Goal: Task Accomplishment & Management: Complete application form

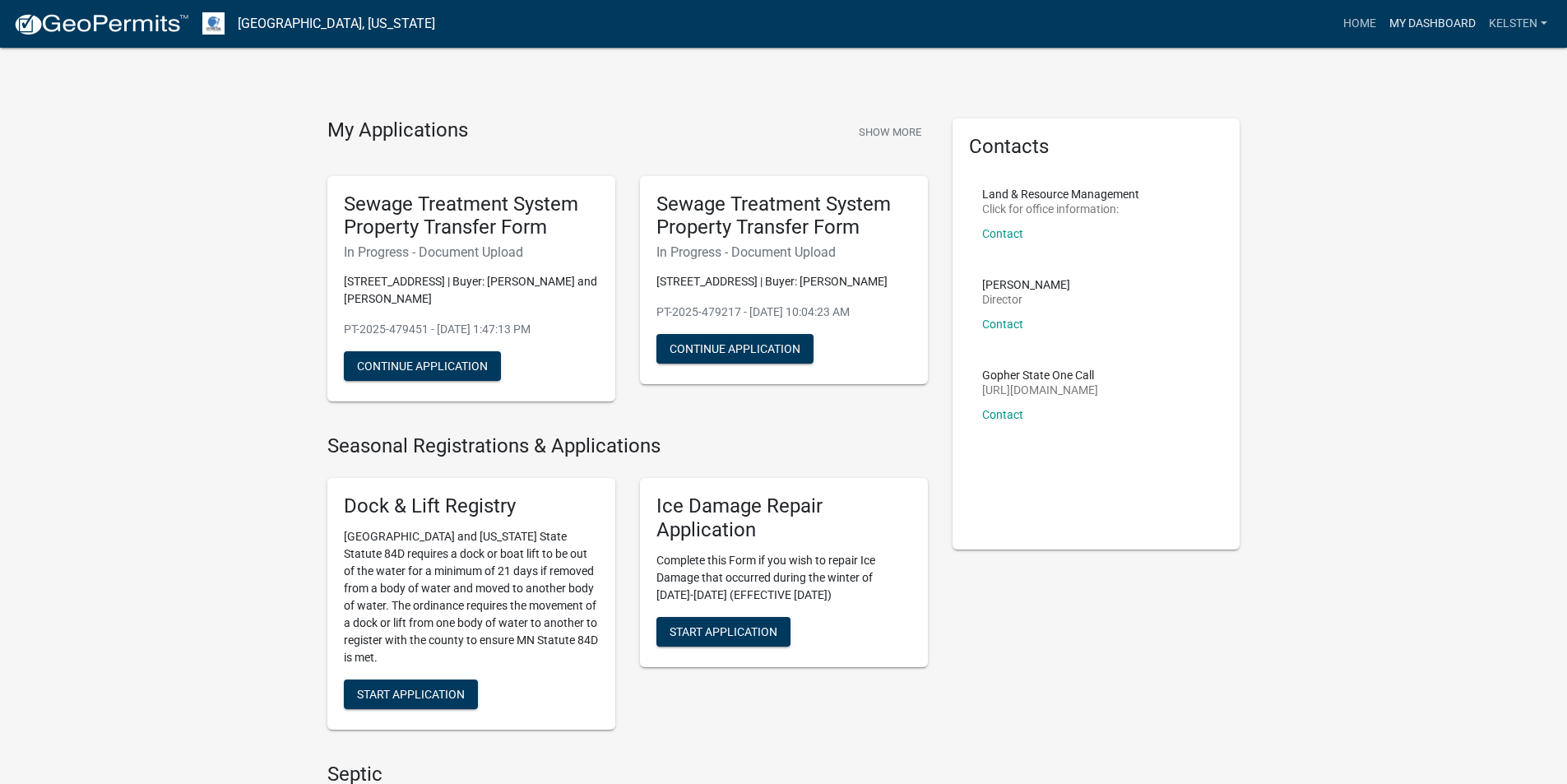
click at [1423, 31] on link "My Dashboard" at bounding box center [1432, 24] width 99 height 31
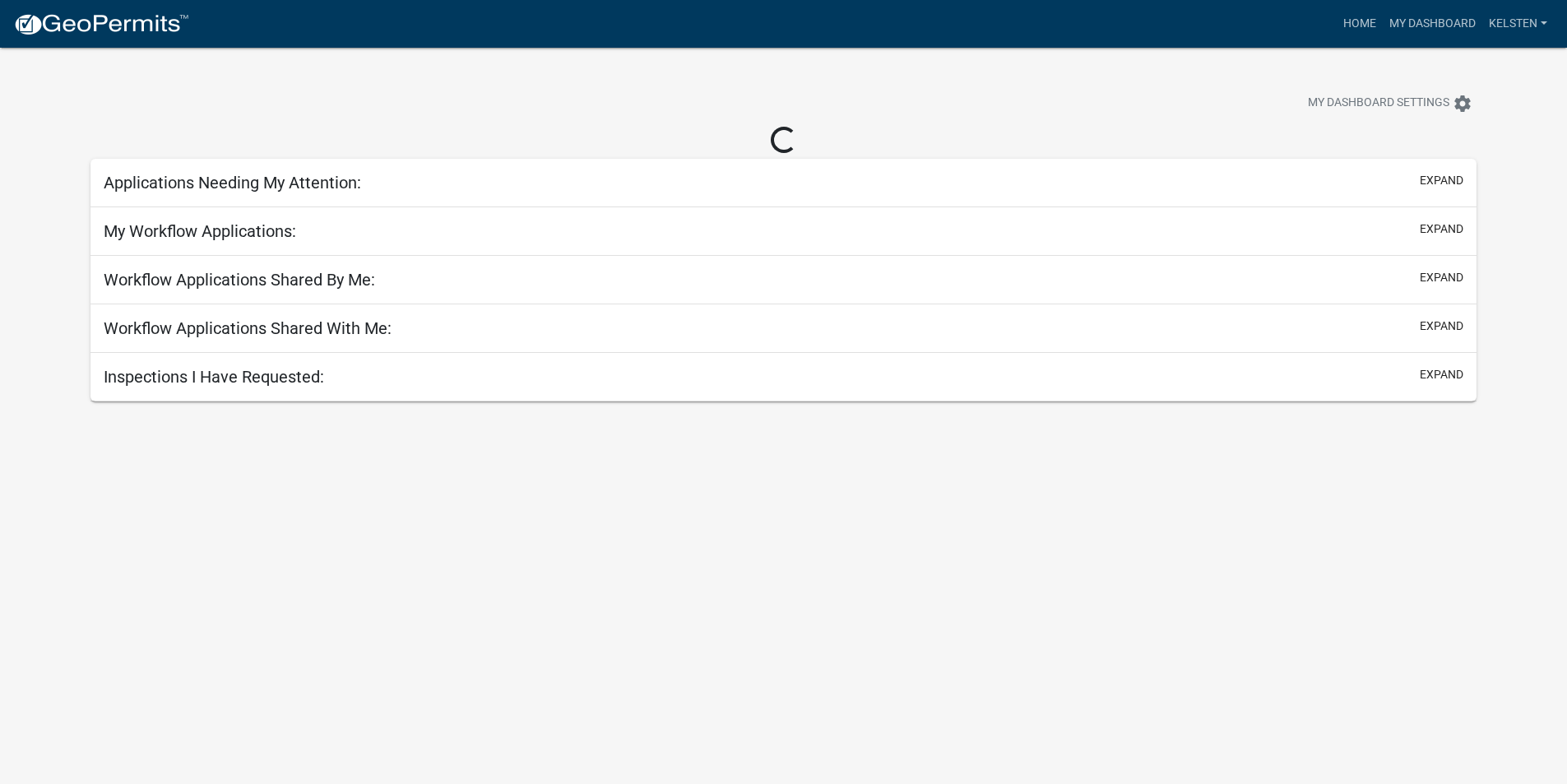
select select "3: 100"
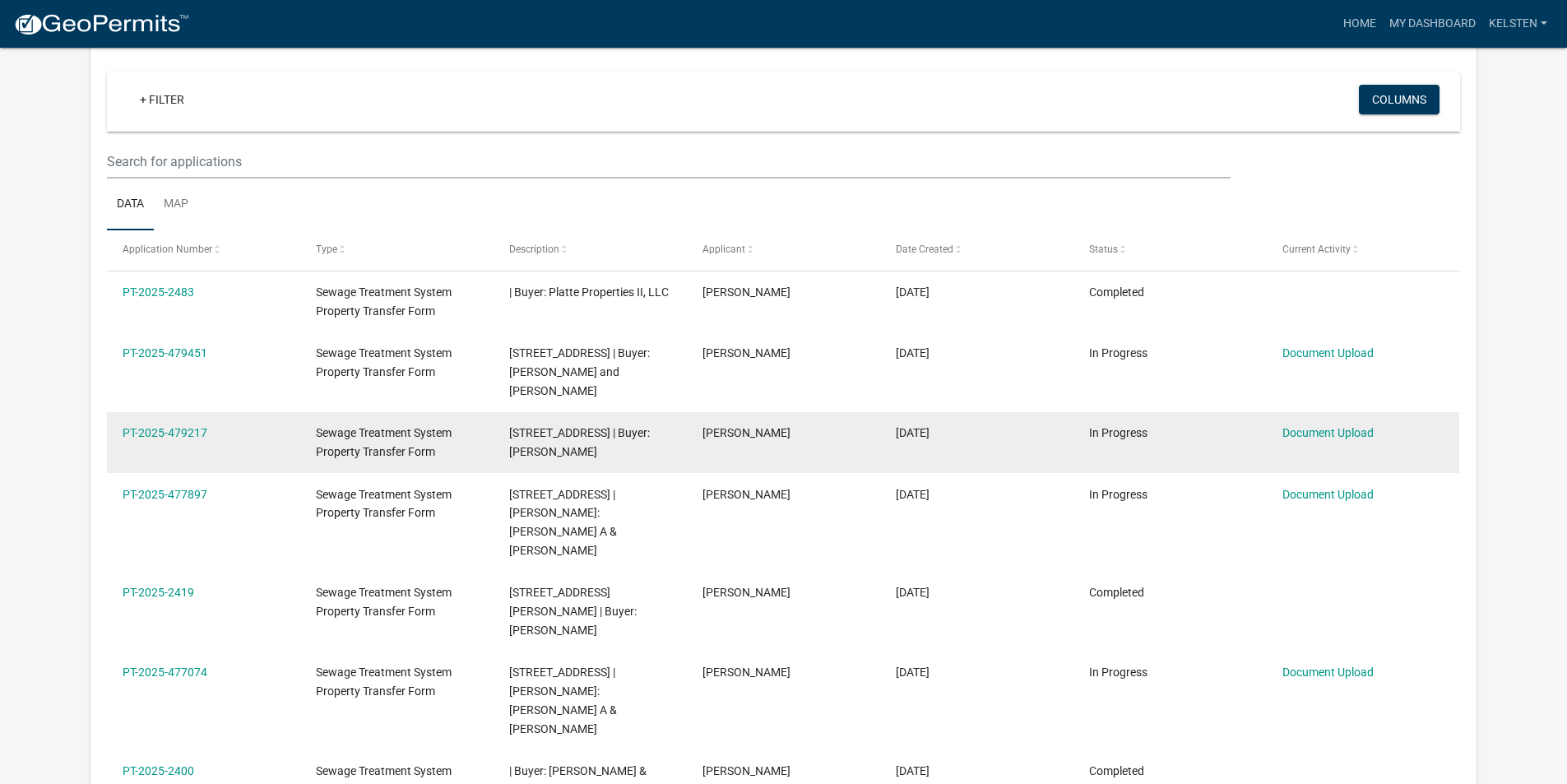
scroll to position [995, 0]
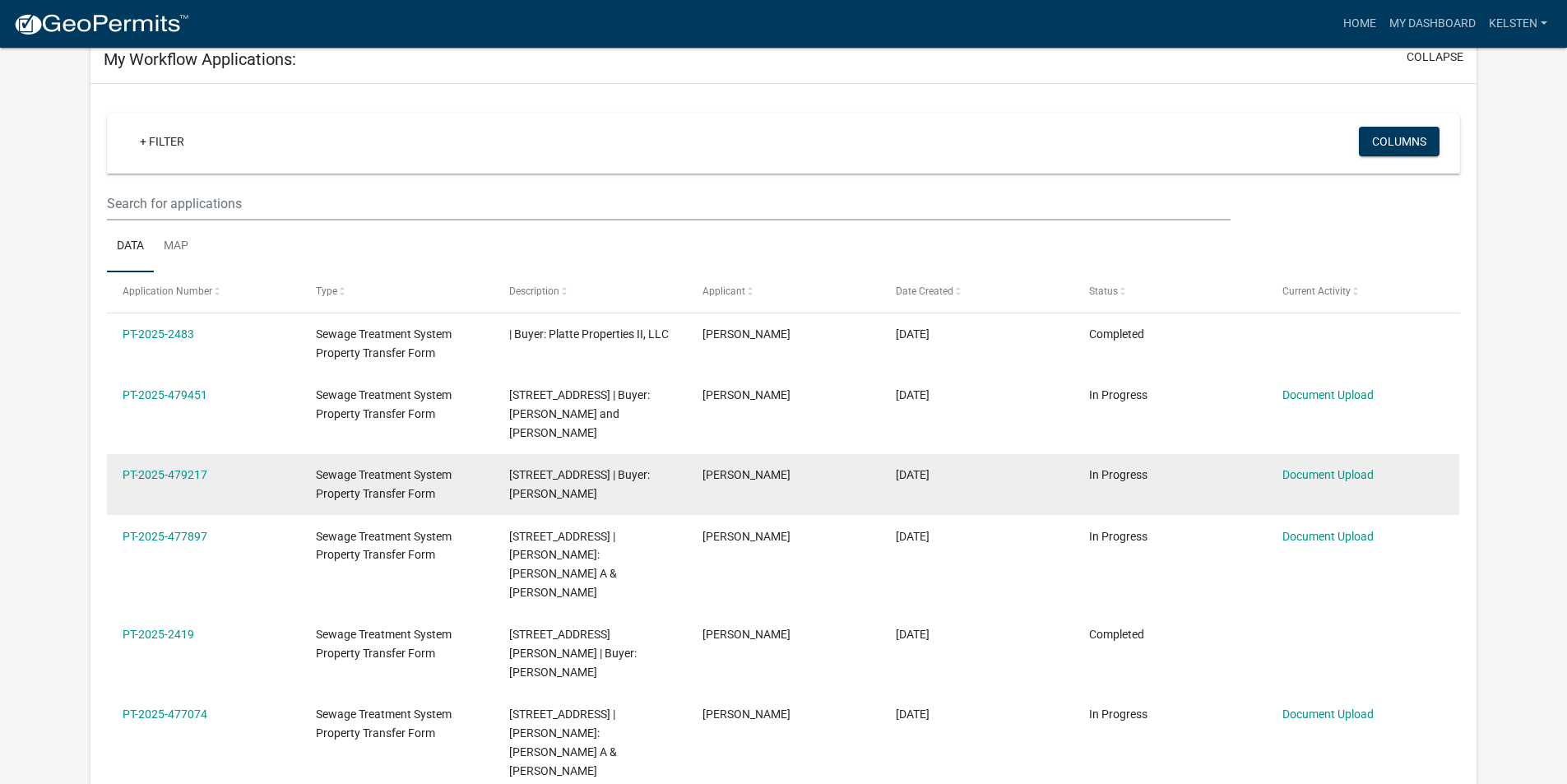
click at [209, 465] on div "PT-2025-479217" at bounding box center [204, 475] width 161 height 19
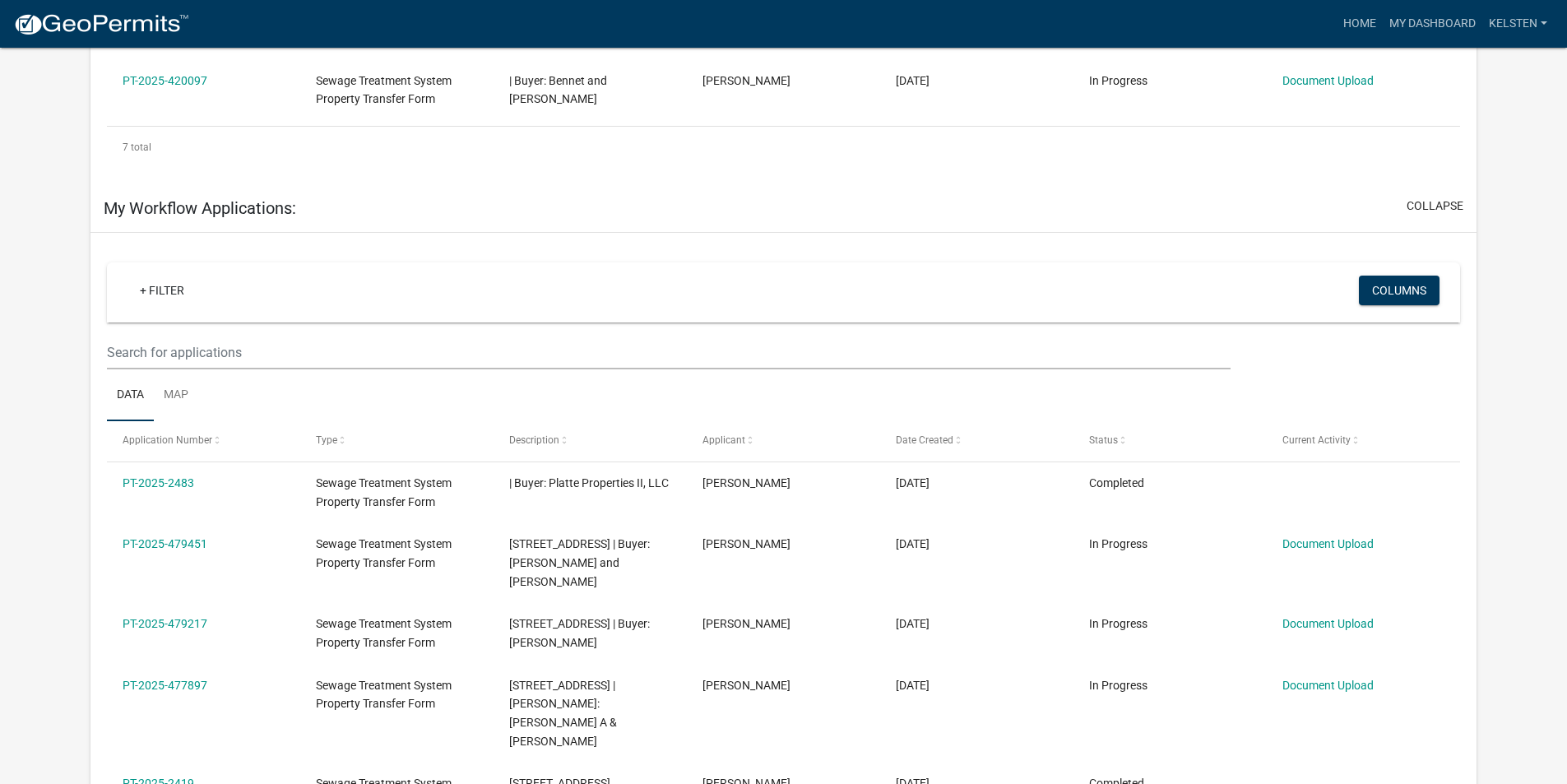
scroll to position [255, 0]
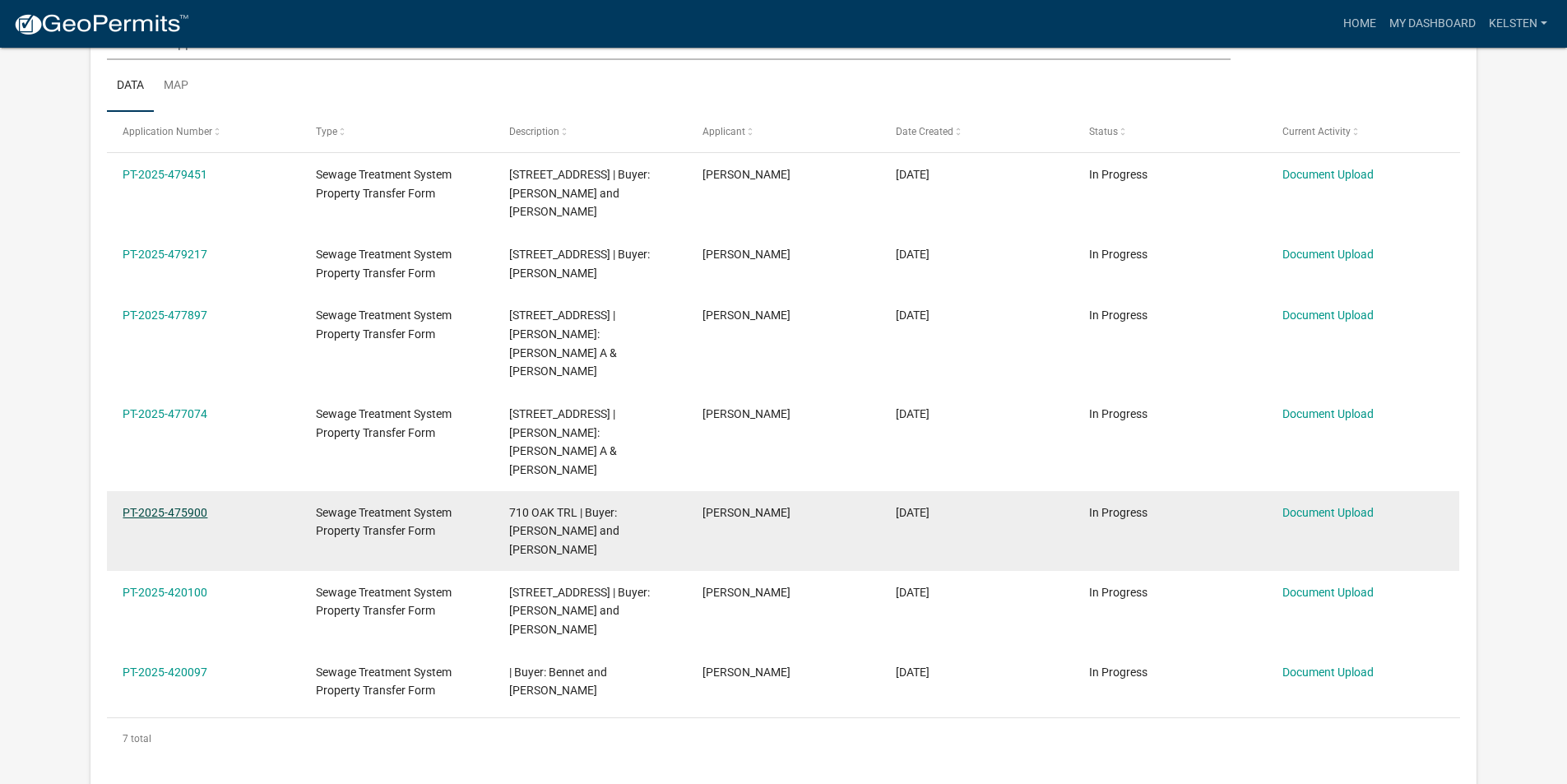
click at [193, 506] on link "PT-2025-475900" at bounding box center [165, 513] width 85 height 14
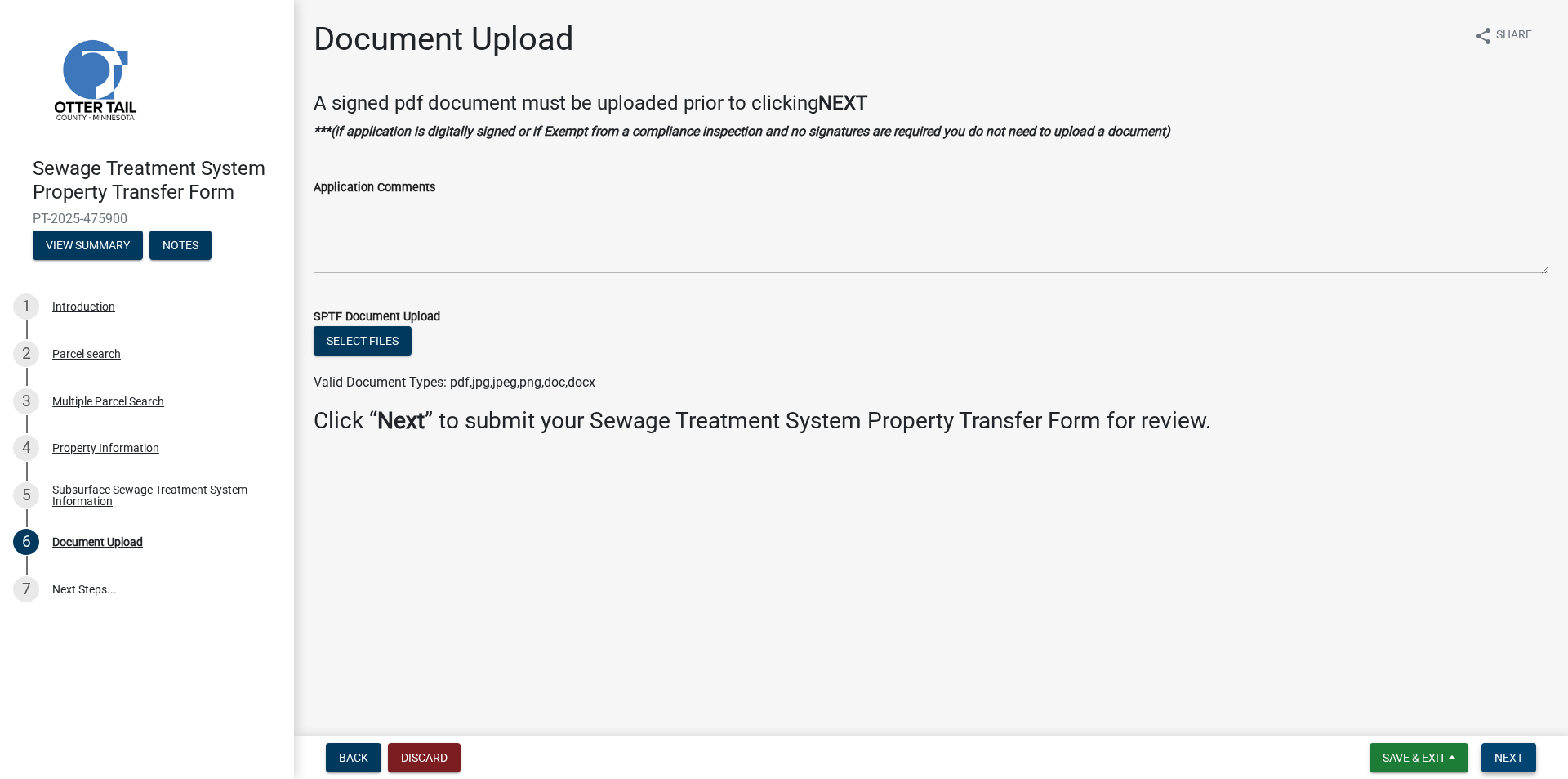
click at [1523, 749] on button "Next" at bounding box center [1508, 757] width 55 height 29
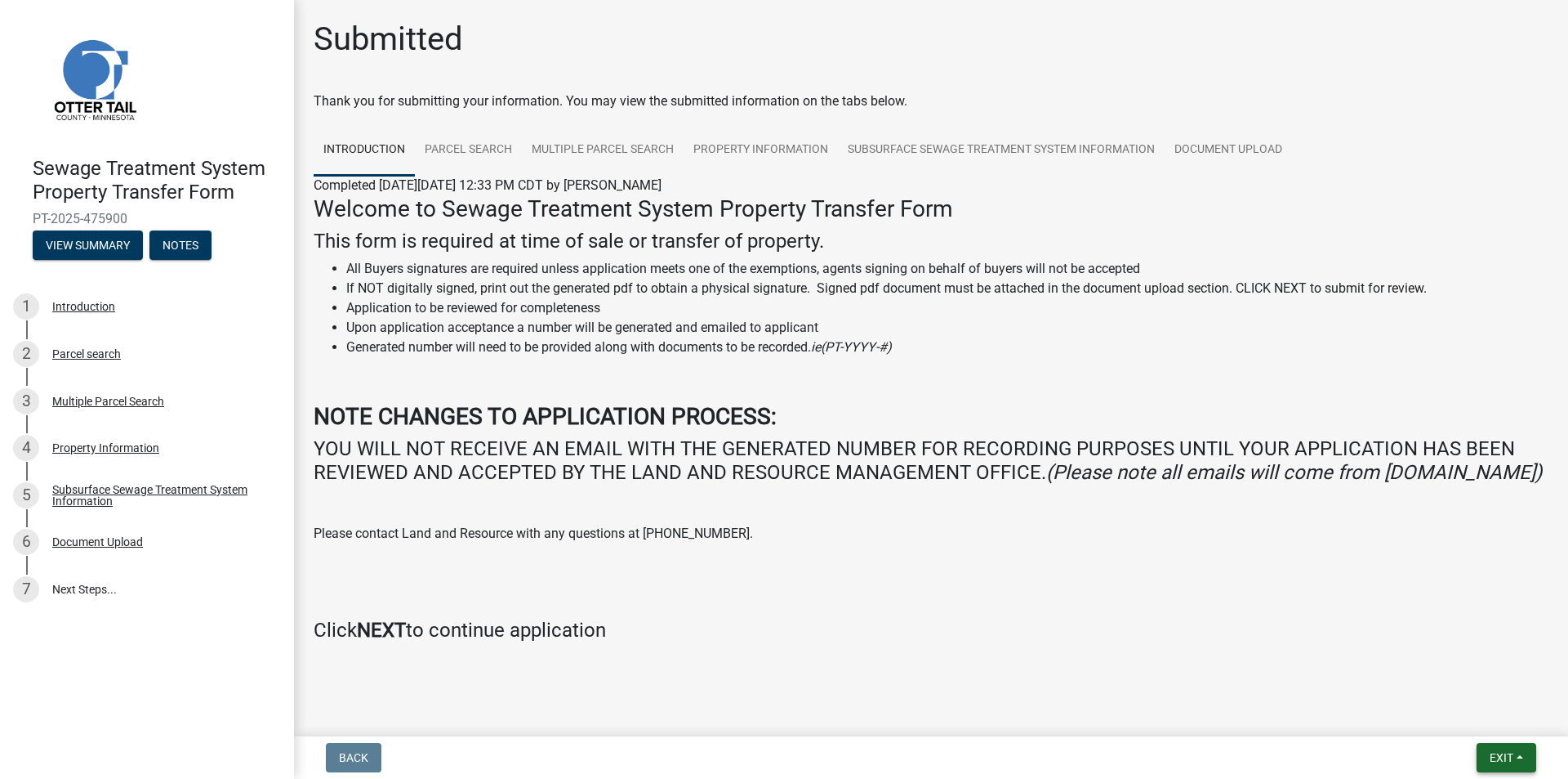
drag, startPoint x: 1512, startPoint y: 776, endPoint x: 1498, endPoint y: 759, distance: 22.0
click at [1504, 766] on nav "Back Exit Save Save & Exit" at bounding box center [931, 757] width 1274 height 42
click at [1495, 754] on span "Exit" at bounding box center [1502, 758] width 24 height 13
drag, startPoint x: 1470, startPoint y: 729, endPoint x: 1445, endPoint y: 707, distance: 33.3
click at [1468, 728] on button "Save & Exit" at bounding box center [1470, 715] width 130 height 40
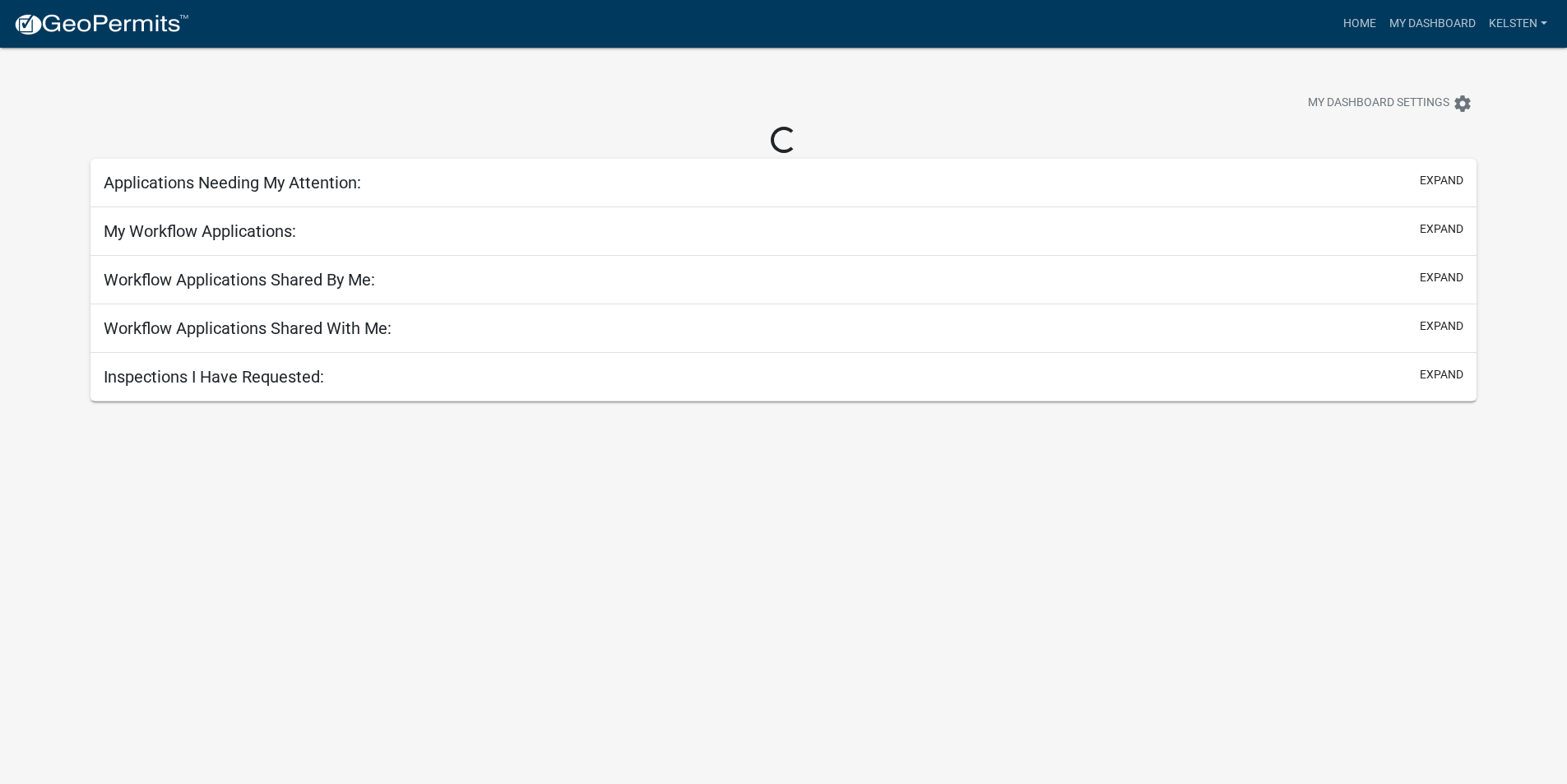
select select "3: 100"
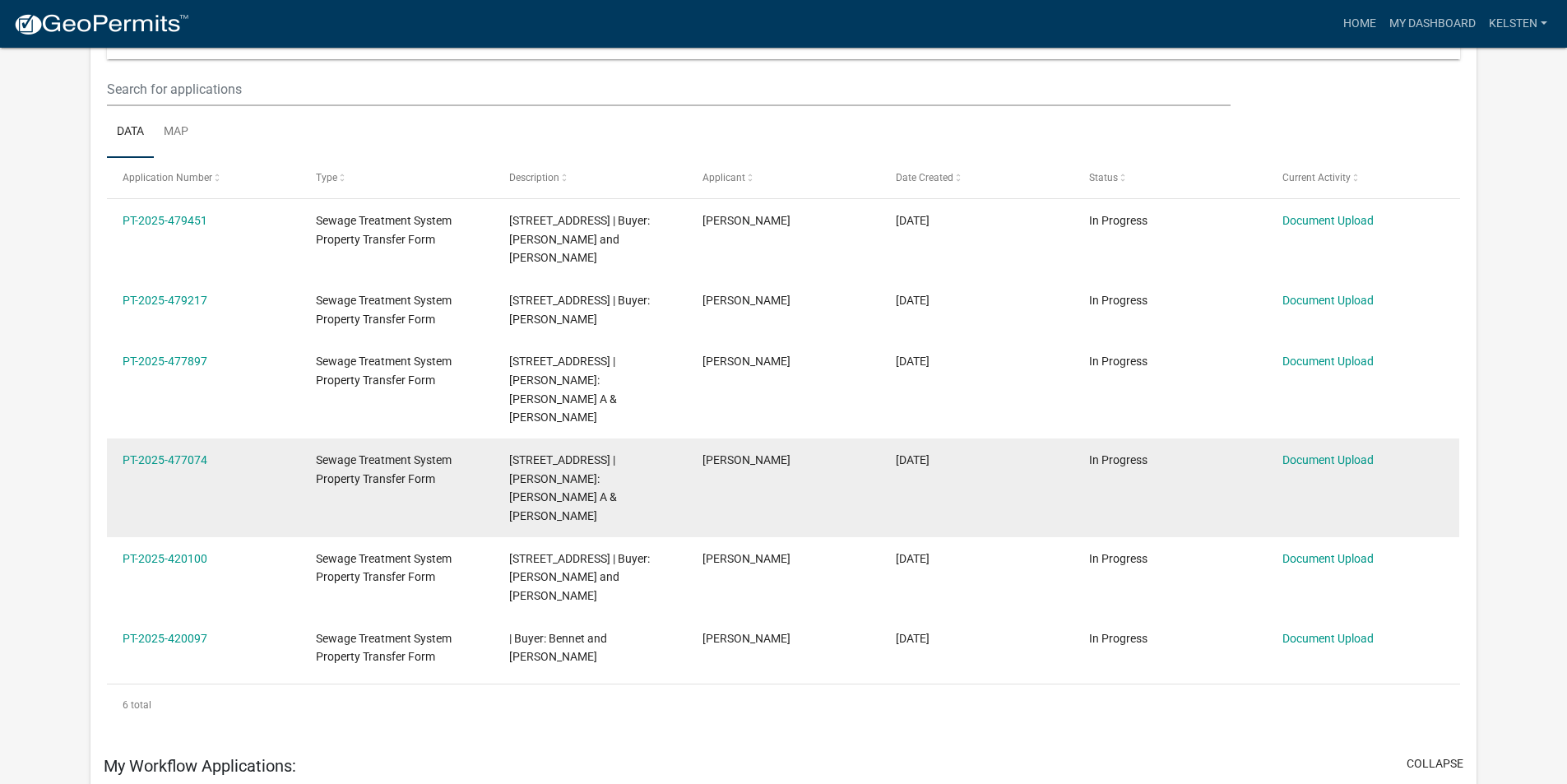
scroll to position [247, 0]
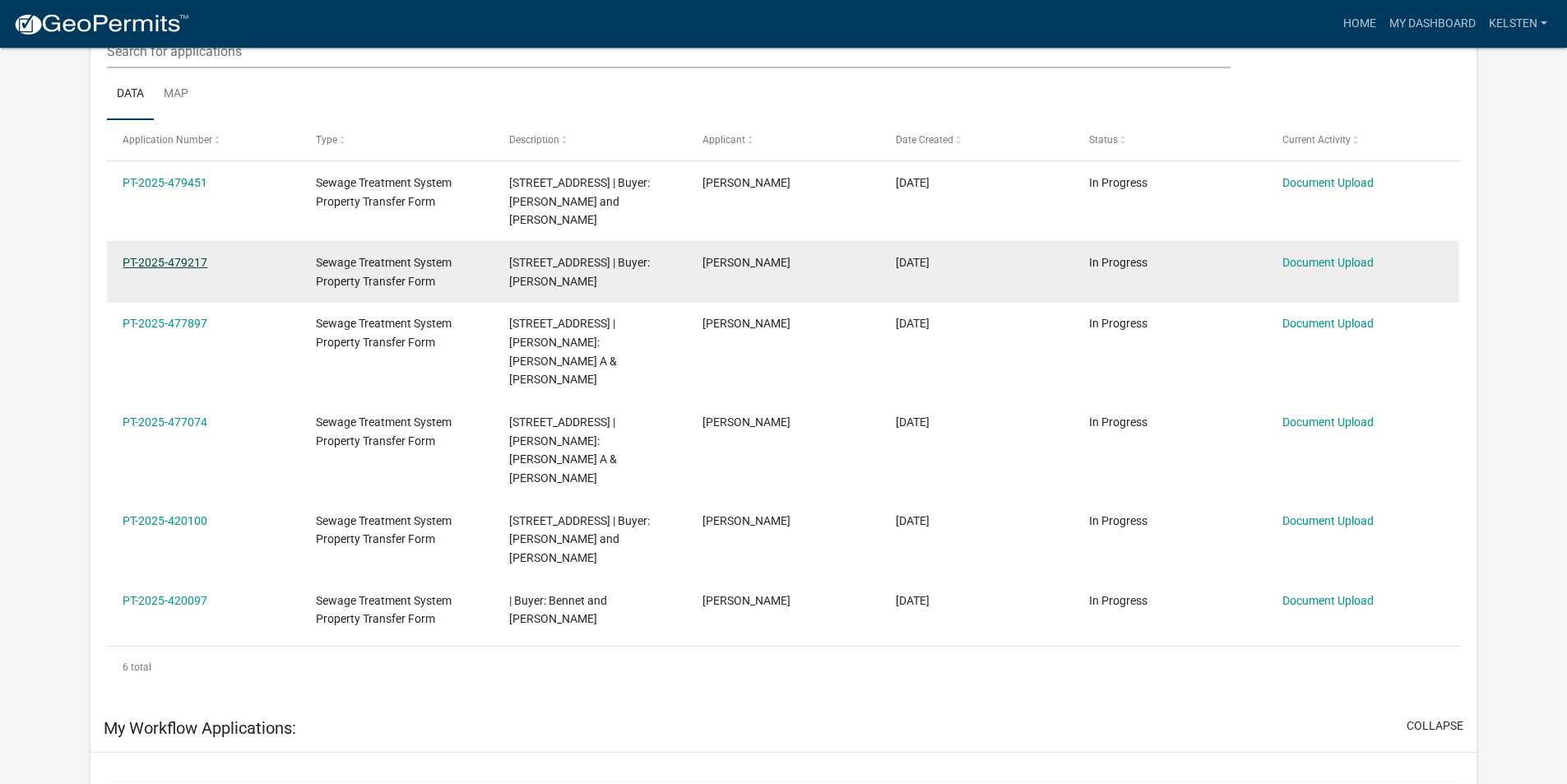
click at [146, 256] on link "PT-2025-479217" at bounding box center [165, 263] width 85 height 14
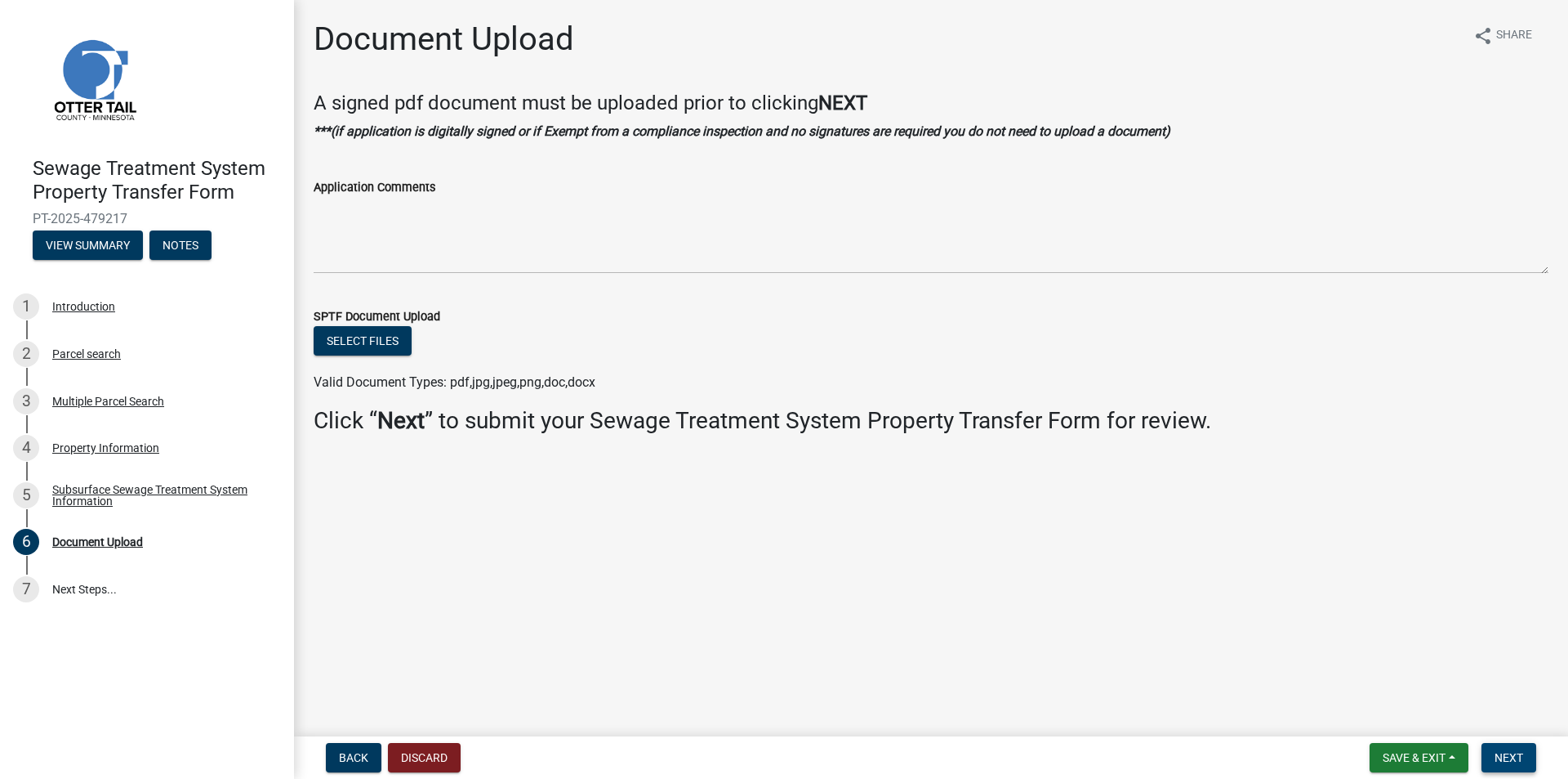
click at [1526, 755] on button "Next" at bounding box center [1508, 757] width 55 height 29
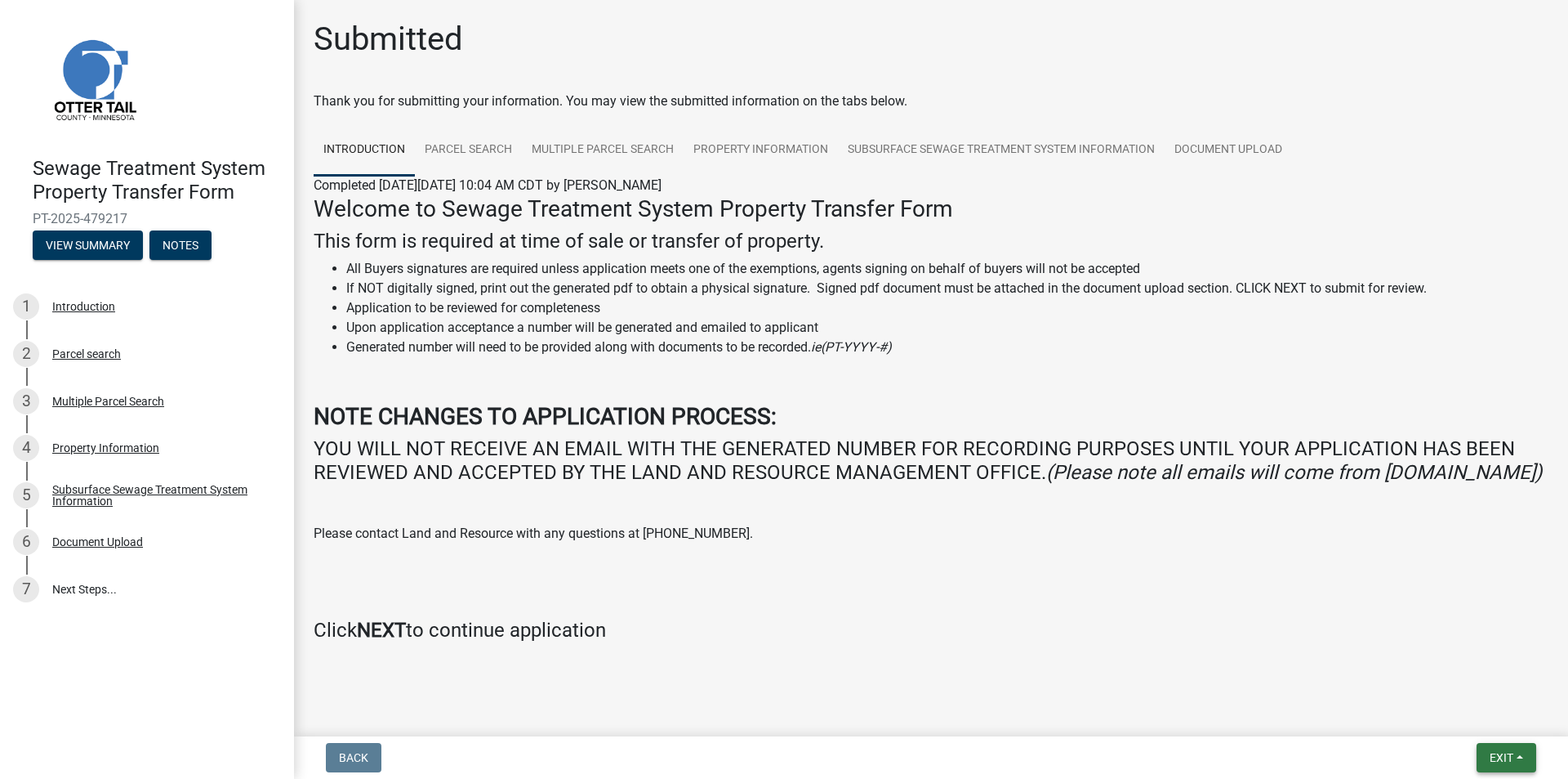
drag, startPoint x: 1512, startPoint y: 755, endPoint x: 1498, endPoint y: 746, distance: 16.6
click at [1507, 755] on span "Exit" at bounding box center [1502, 758] width 24 height 13
click at [1467, 712] on button "Save & Exit" at bounding box center [1470, 715] width 130 height 40
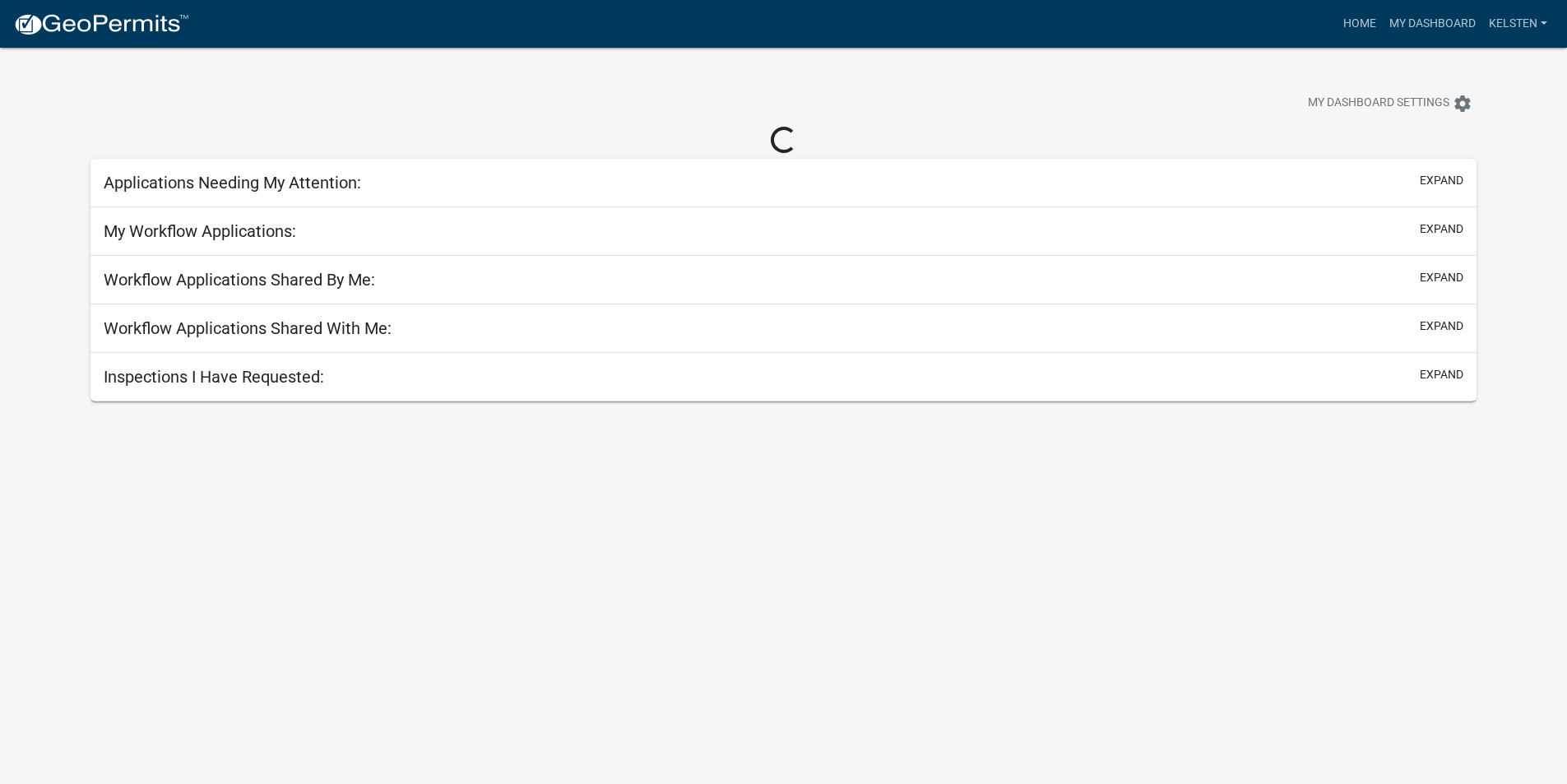
select select "3: 100"
